Goal: Information Seeking & Learning: Learn about a topic

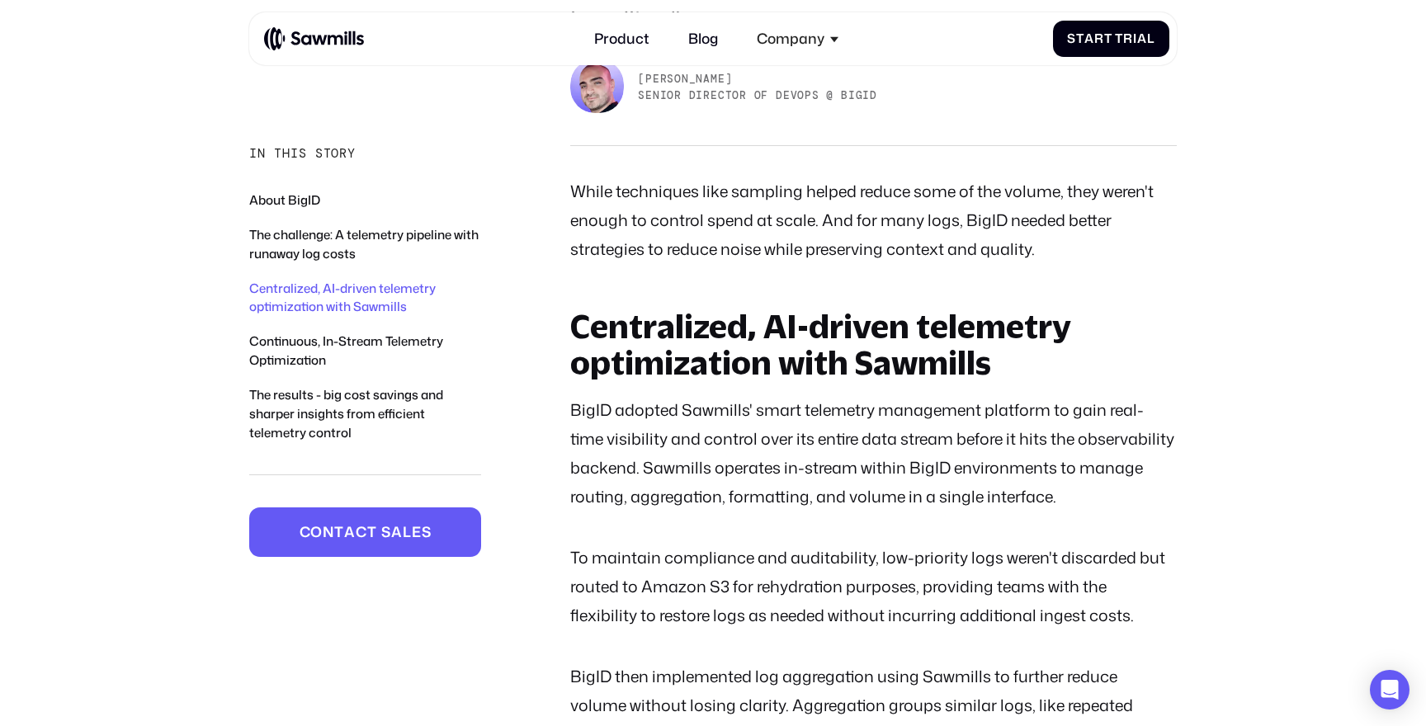
scroll to position [1837, 0]
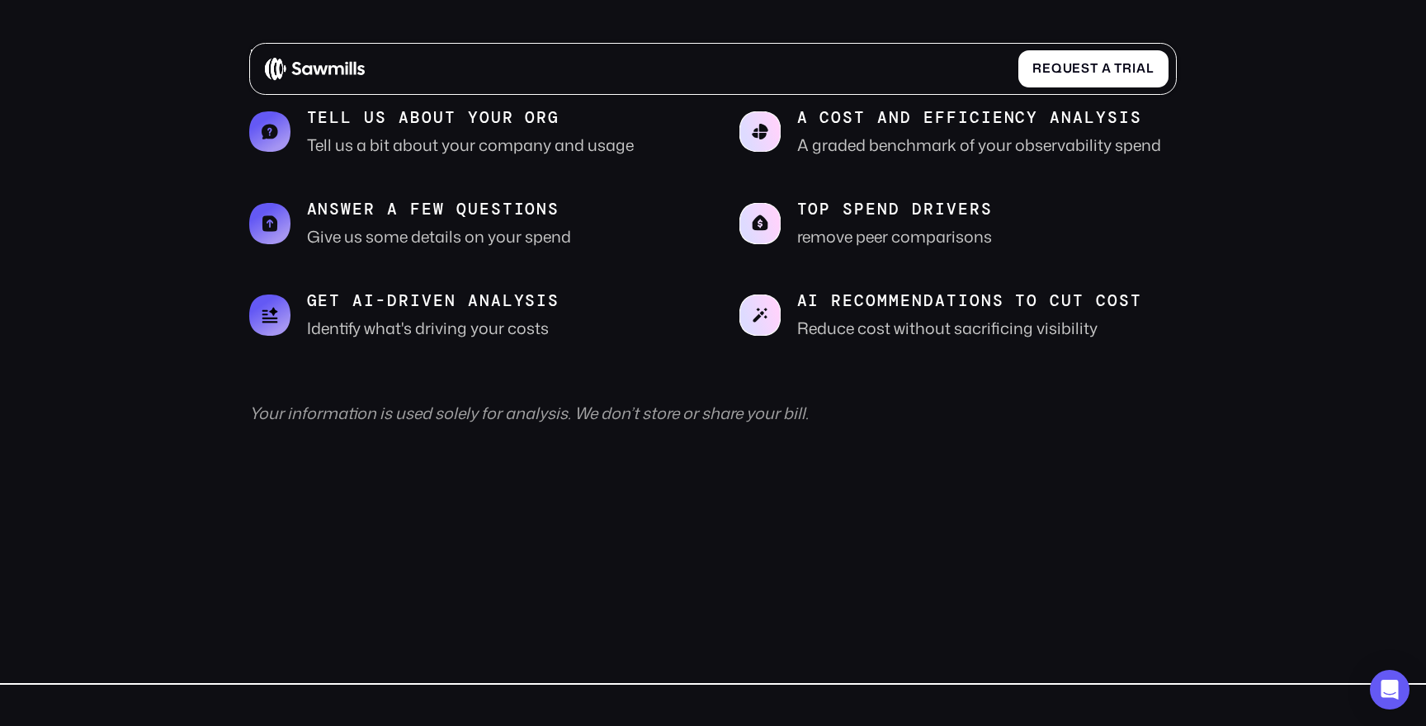
scroll to position [364, 0]
